Goal: Task Accomplishment & Management: Use online tool/utility

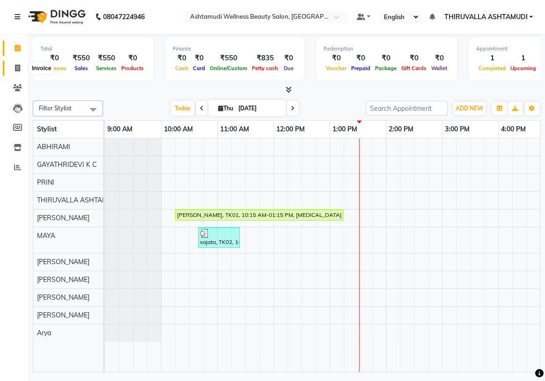
click at [14, 68] on span at bounding box center [17, 68] width 16 height 11
select select "service"
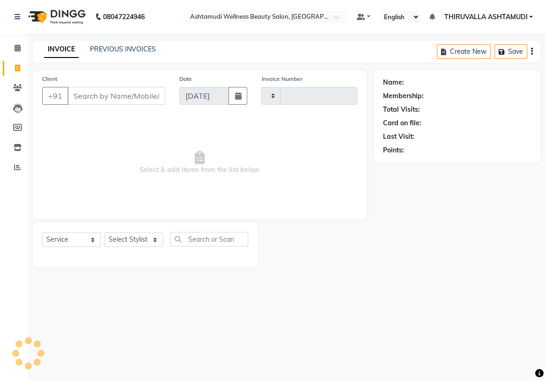
type input "1562"
select select "4634"
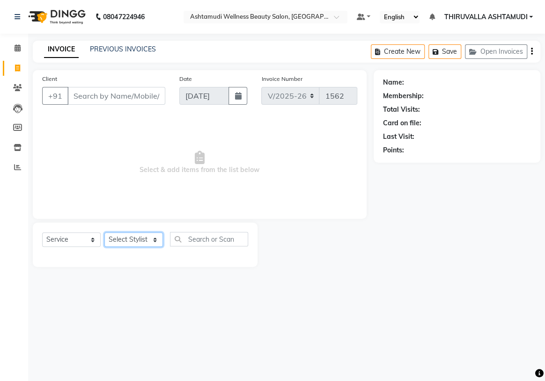
click at [152, 238] on select "Select Stylist" at bounding box center [133, 240] width 58 height 15
click at [104, 233] on select "Select Stylist" at bounding box center [133, 240] width 58 height 15
click at [197, 236] on input "text" at bounding box center [209, 239] width 78 height 15
click at [229, 246] on input "text" at bounding box center [209, 239] width 78 height 15
type input "eyebr"
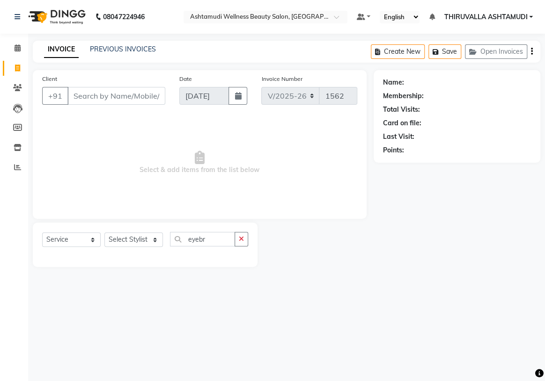
drag, startPoint x: 239, startPoint y: 239, endPoint x: 216, endPoint y: 242, distance: 23.6
click at [237, 239] on button "button" at bounding box center [241, 239] width 14 height 15
click at [154, 240] on select "Select Stylist ABHIRAMI [PERSON_NAME] [PERSON_NAME] [PERSON_NAME] [PERSON_NAME]…" at bounding box center [133, 240] width 58 height 15
select select "87761"
click at [104, 233] on select "Select Stylist ABHIRAMI [PERSON_NAME] [PERSON_NAME] [PERSON_NAME] [PERSON_NAME]…" at bounding box center [133, 240] width 58 height 15
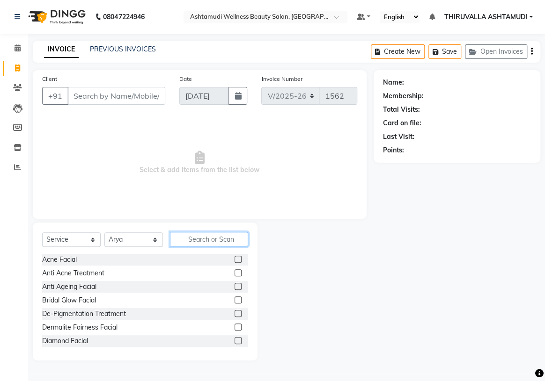
click at [185, 238] on input "text" at bounding box center [209, 239] width 78 height 15
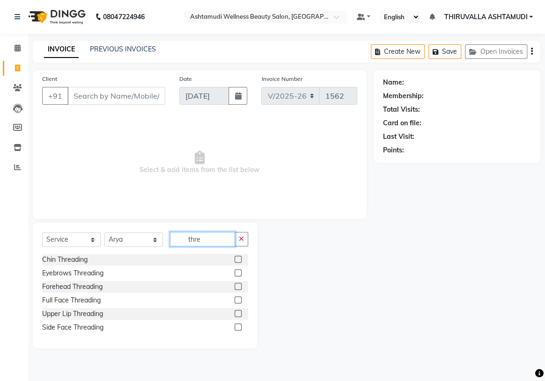
type input "thre"
click at [239, 272] on label at bounding box center [237, 273] width 7 height 7
click at [239, 272] on input "checkbox" at bounding box center [237, 273] width 6 height 6
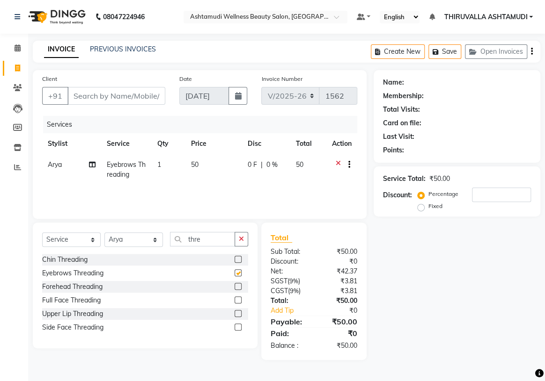
checkbox input "false"
click at [138, 96] on input "Client" at bounding box center [116, 96] width 98 height 18
type input "9"
type input "0"
type input "9295603876"
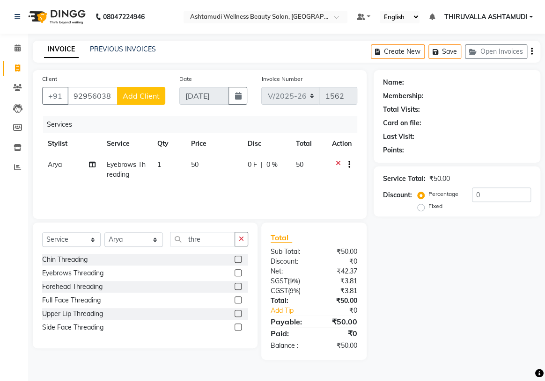
click at [138, 93] on span "Add Client" at bounding box center [141, 95] width 37 height 9
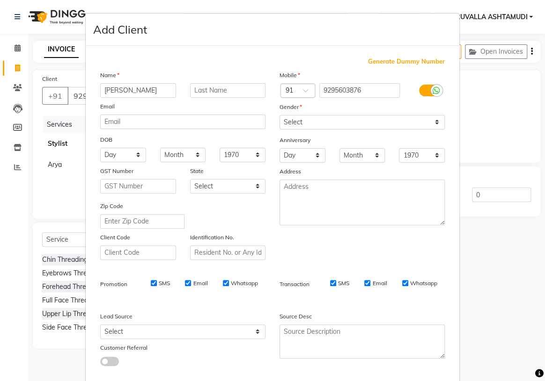
type input "[PERSON_NAME]"
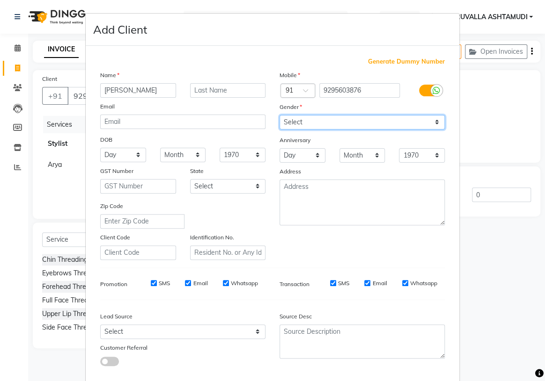
click at [298, 121] on select "Select [DEMOGRAPHIC_DATA] [DEMOGRAPHIC_DATA] Other Prefer Not To Say" at bounding box center [361, 122] width 165 height 15
select select "[DEMOGRAPHIC_DATA]"
click at [279, 115] on select "Select [DEMOGRAPHIC_DATA] [DEMOGRAPHIC_DATA] Other Prefer Not To Say" at bounding box center [361, 122] width 165 height 15
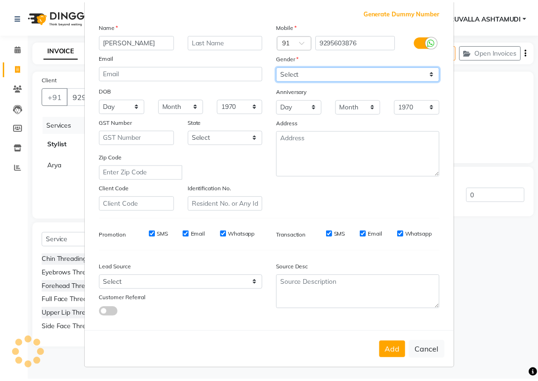
scroll to position [53, 0]
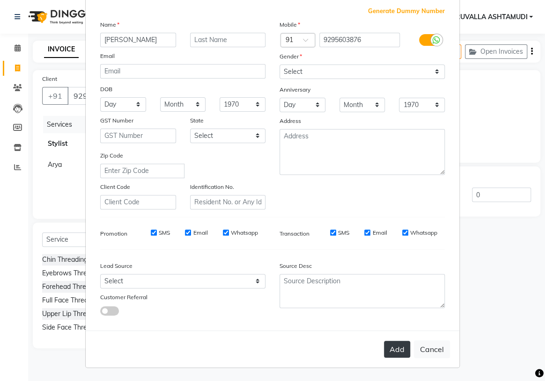
click at [392, 348] on button "Add" at bounding box center [397, 349] width 26 height 17
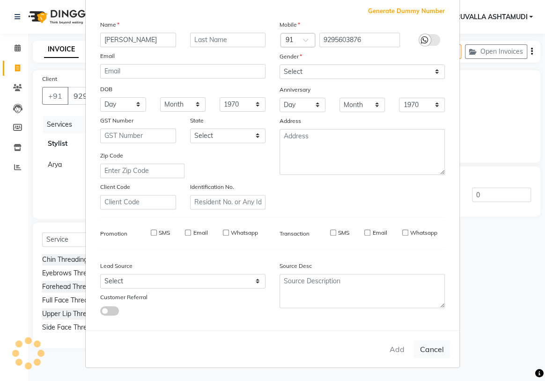
select select
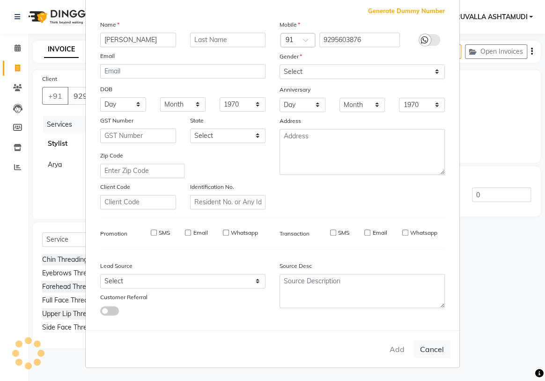
select select
checkbox input "false"
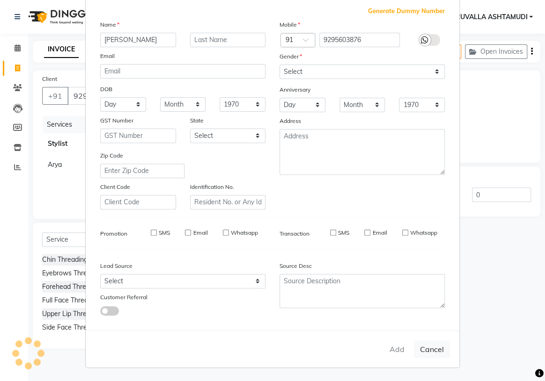
checkbox input "false"
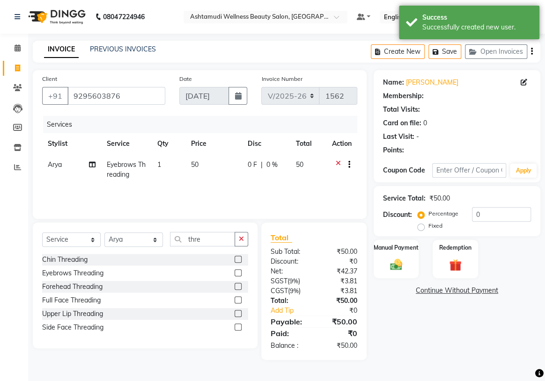
select select "1: Object"
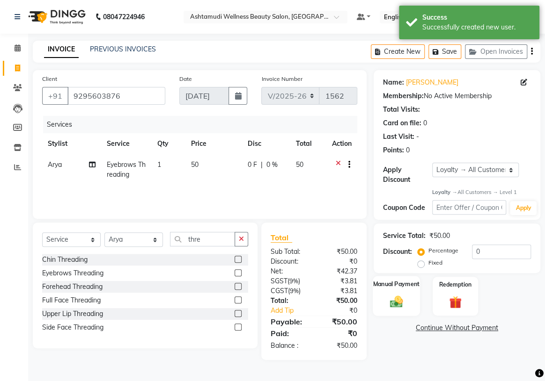
click at [405, 298] on img at bounding box center [396, 302] width 21 height 15
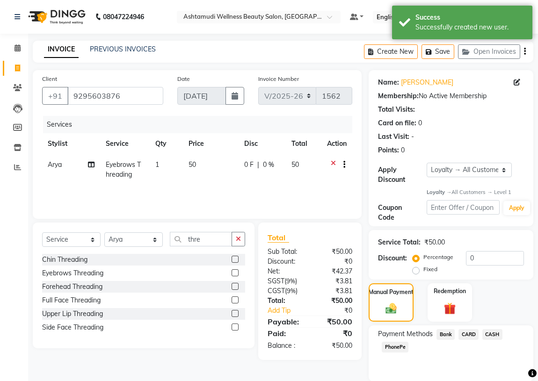
click at [402, 347] on span "PhonePe" at bounding box center [395, 347] width 27 height 11
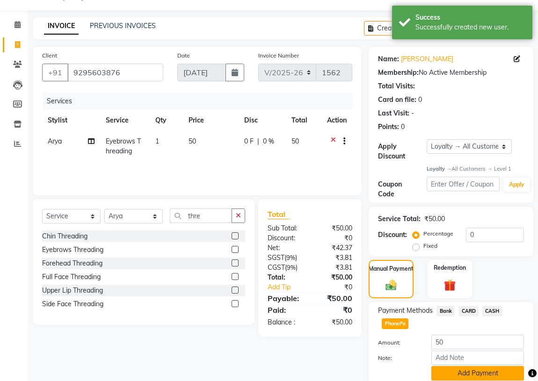
scroll to position [42, 0]
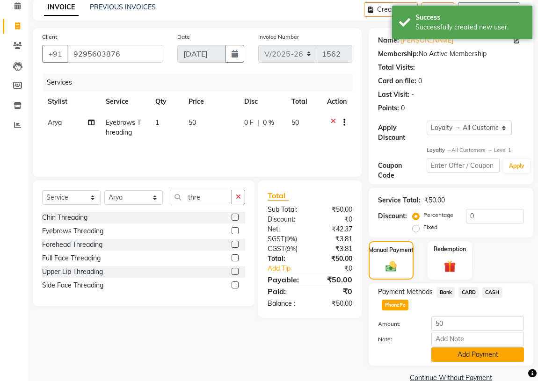
click at [449, 351] on button "Add Payment" at bounding box center [477, 355] width 93 height 15
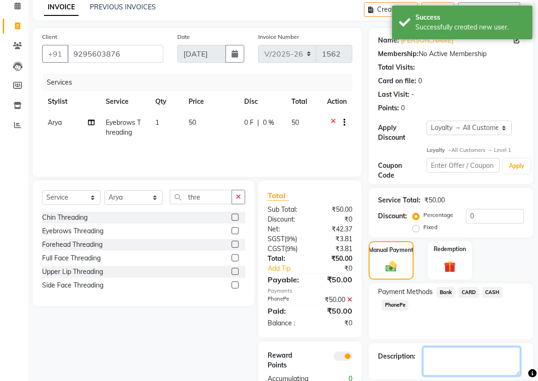
click at [444, 357] on textarea at bounding box center [471, 361] width 97 height 29
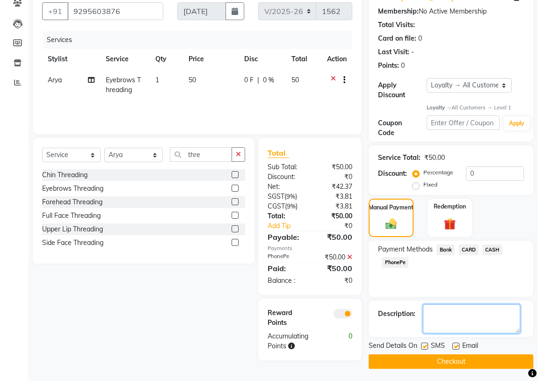
scroll to position [86, 0]
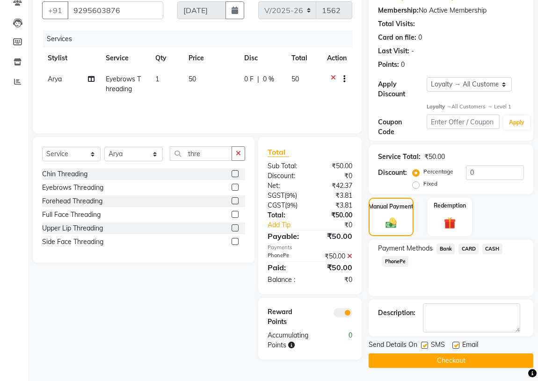
click at [443, 362] on button "Checkout" at bounding box center [451, 361] width 165 height 15
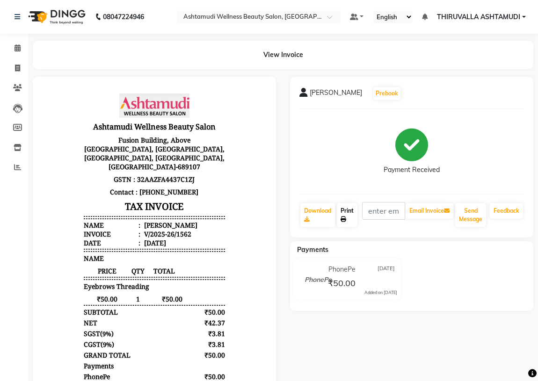
click at [350, 220] on link "Print" at bounding box center [347, 215] width 21 height 24
click at [16, 64] on span at bounding box center [17, 68] width 16 height 11
select select "service"
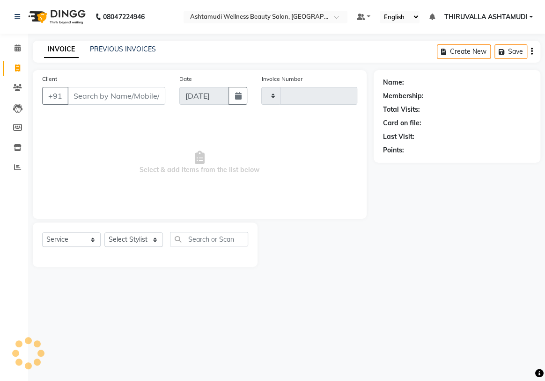
type input "1563"
select select "4634"
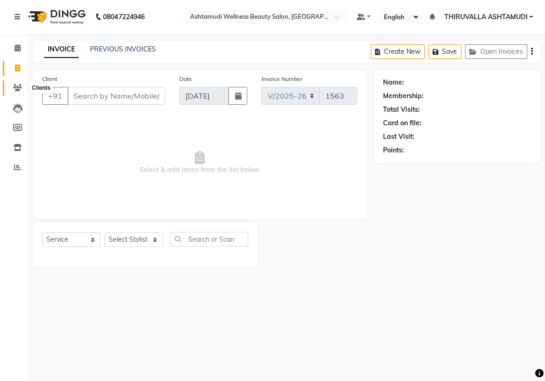
click at [22, 86] on span at bounding box center [17, 88] width 16 height 11
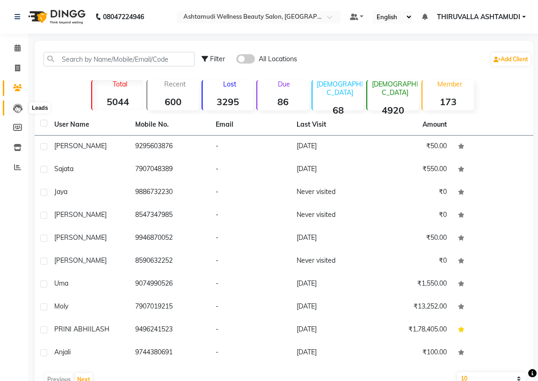
click at [15, 105] on icon at bounding box center [17, 108] width 9 height 9
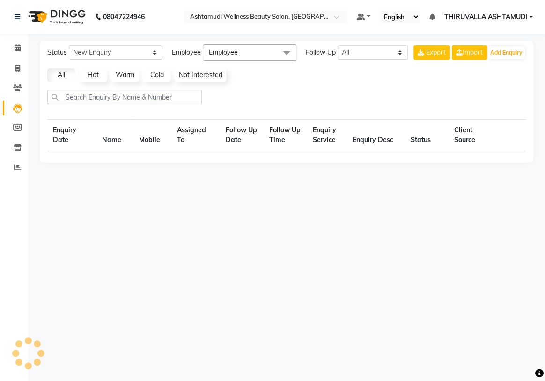
select select "10"
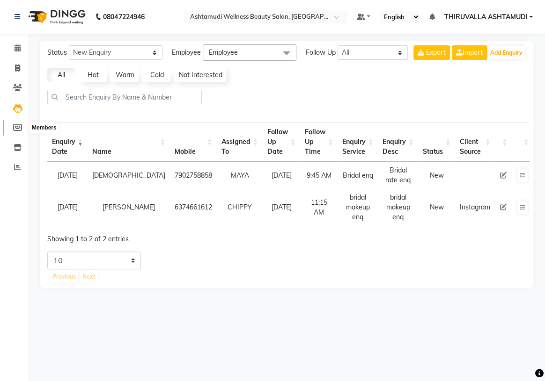
click at [15, 127] on icon at bounding box center [17, 127] width 9 height 7
select select
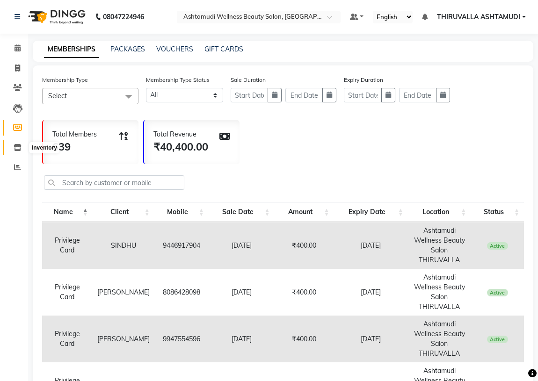
click at [16, 146] on icon at bounding box center [18, 147] width 8 height 7
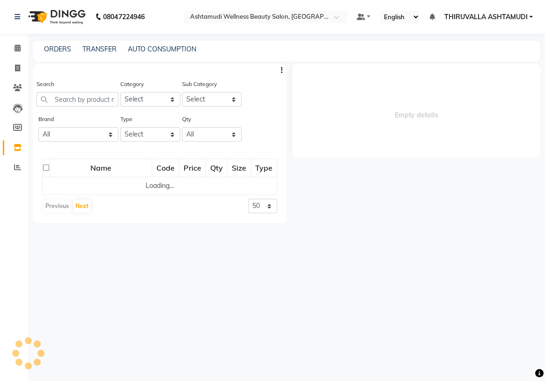
select select
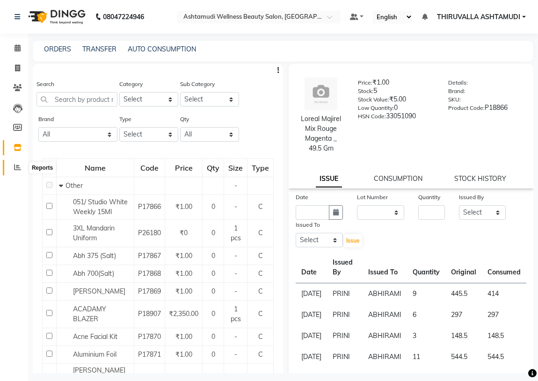
click at [12, 169] on span at bounding box center [17, 167] width 16 height 11
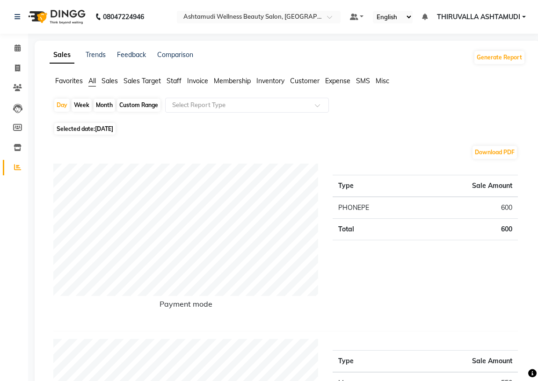
click at [176, 80] on span "Staff" at bounding box center [174, 81] width 15 height 8
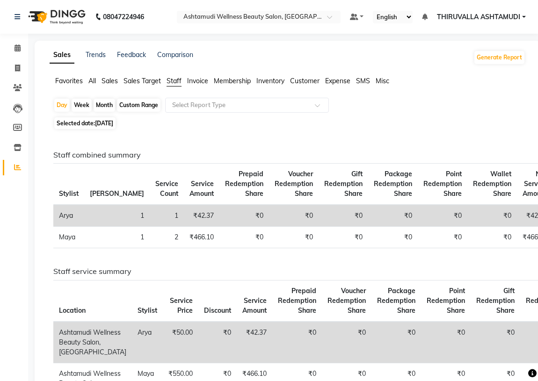
click at [113, 79] on span "Sales" at bounding box center [110, 81] width 16 height 8
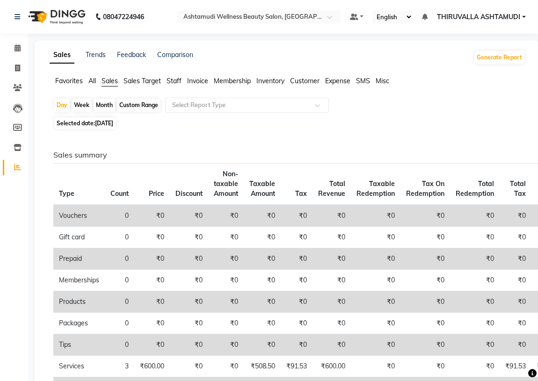
click at [143, 78] on span "Sales Target" at bounding box center [142, 81] width 37 height 8
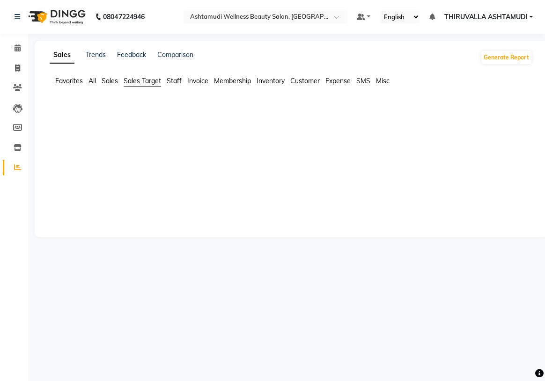
click at [222, 79] on span "Membership" at bounding box center [232, 81] width 37 height 8
click at [278, 81] on span "Inventory" at bounding box center [270, 81] width 28 height 8
click at [308, 81] on span "Customer" at bounding box center [304, 81] width 29 height 8
click at [78, 78] on span "Favorites" at bounding box center [69, 81] width 28 height 8
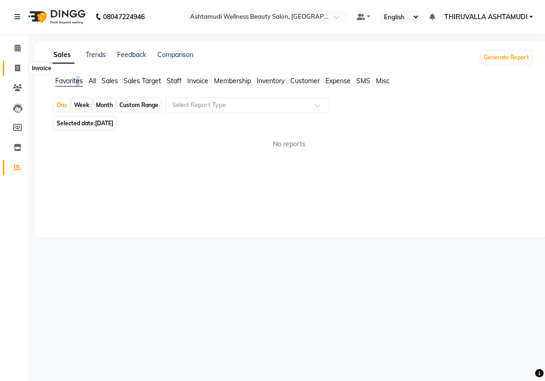
click at [18, 63] on span at bounding box center [17, 68] width 16 height 11
select select "service"
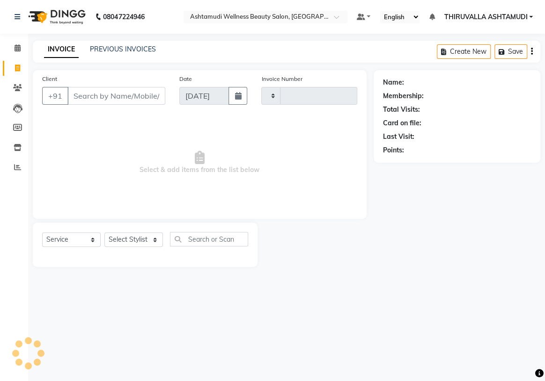
type input "1563"
select select "4634"
